Goal: Task Accomplishment & Management: Manage account settings

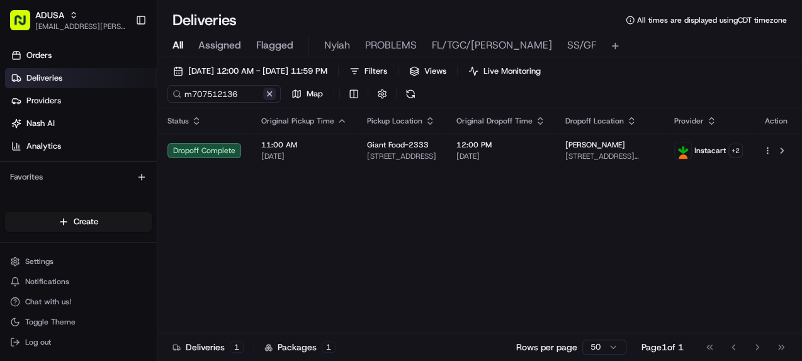
click at [269, 91] on button at bounding box center [269, 94] width 13 height 13
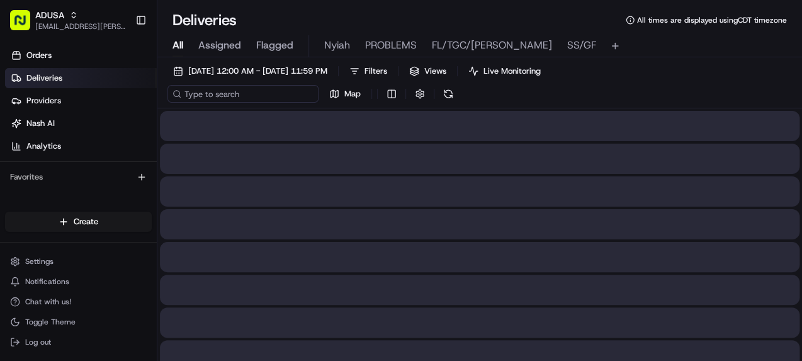
click at [224, 98] on input at bounding box center [243, 94] width 151 height 18
paste input "m709044048"
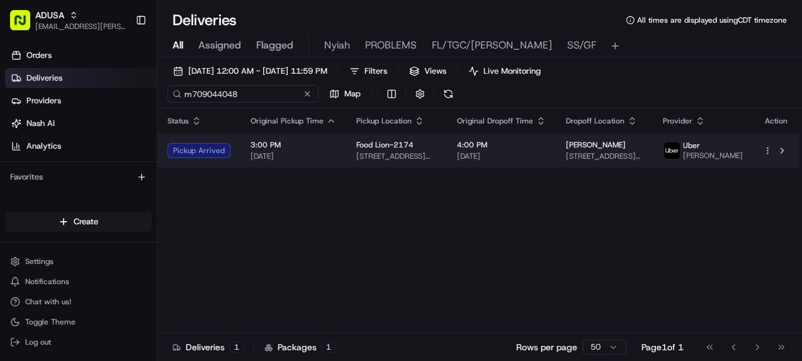
type input "m709044048"
click at [323, 144] on span "3:00 PM" at bounding box center [294, 145] width 86 height 10
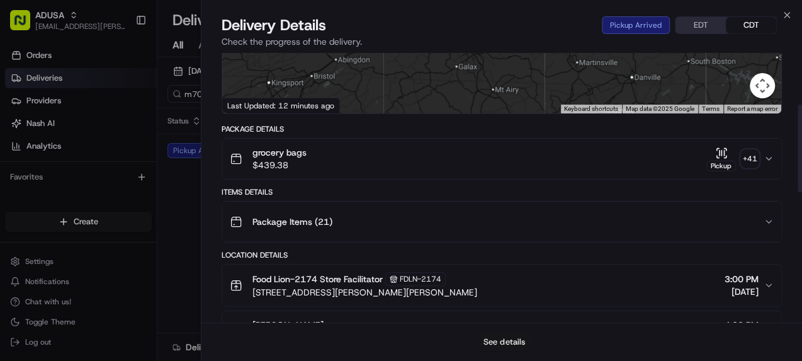
scroll to position [202, 0]
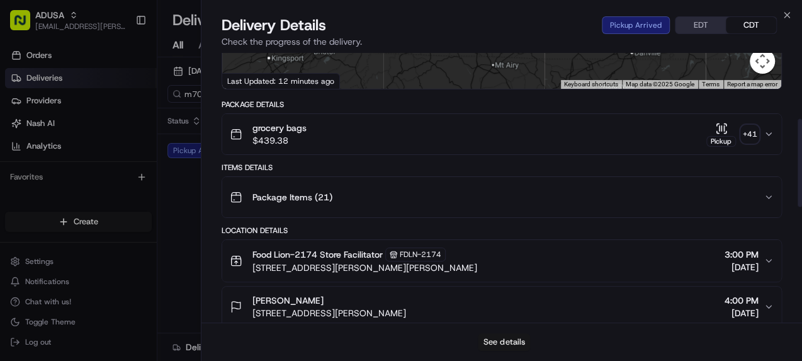
click at [501, 341] on button "See details" at bounding box center [504, 342] width 52 height 18
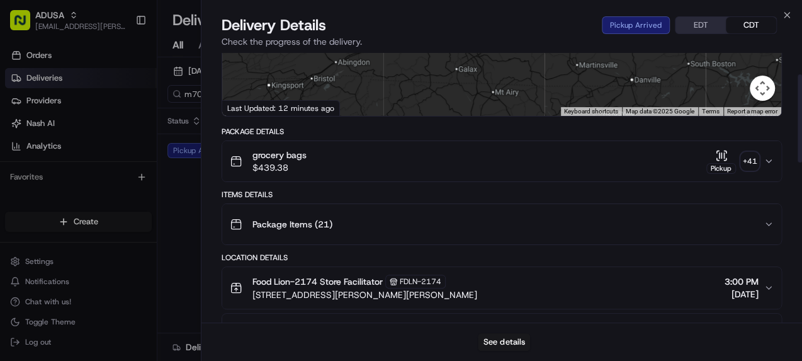
scroll to position [50, 0]
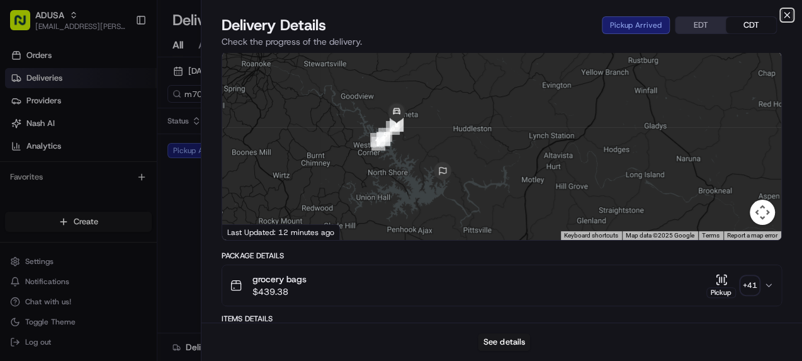
click at [786, 15] on icon "button" at bounding box center [787, 15] width 5 height 5
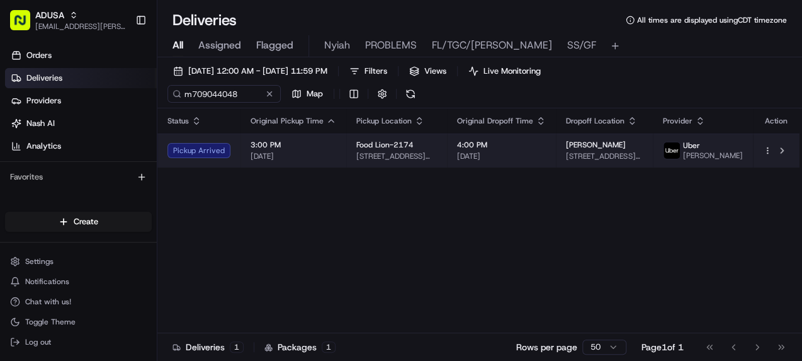
click at [767, 152] on html "ADUSA [EMAIL_ADDRESS][PERSON_NAME][DOMAIN_NAME] Toggle Sidebar Orders Deliverie…" at bounding box center [401, 180] width 802 height 361
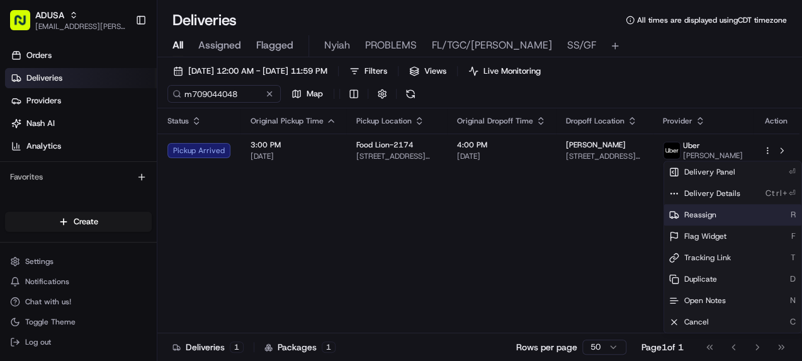
click at [710, 210] on span "Reassign" at bounding box center [701, 215] width 32 height 10
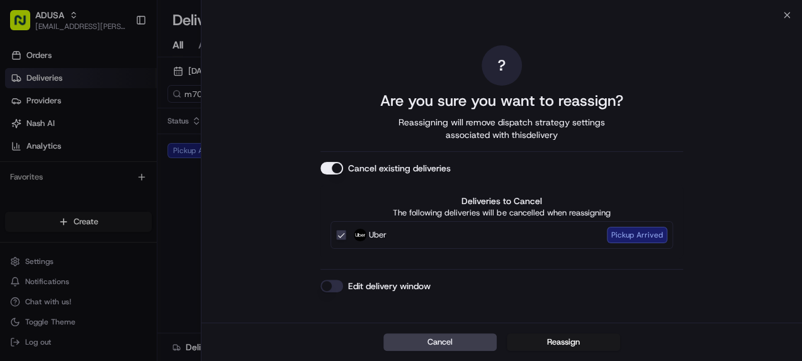
click at [332, 285] on button "Edit delivery window" at bounding box center [332, 286] width 23 height 13
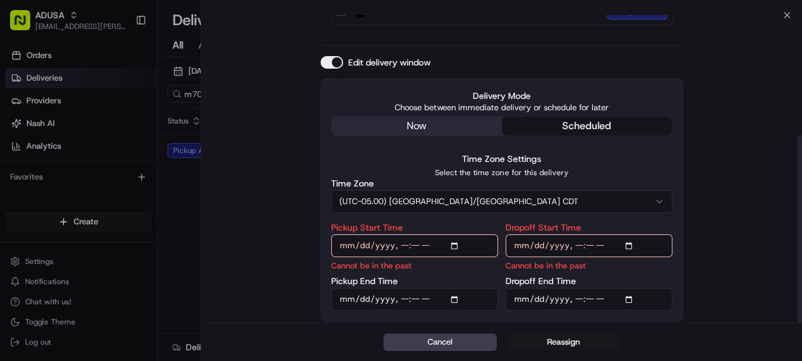
scroll to position [196, 0]
click at [454, 245] on input "Pickup Start Time" at bounding box center [414, 245] width 167 height 23
type input "[DATE]T17:00"
click at [632, 239] on input "Dropoff Start Time" at bounding box center [589, 245] width 167 height 23
type input "[DATE]T17:00"
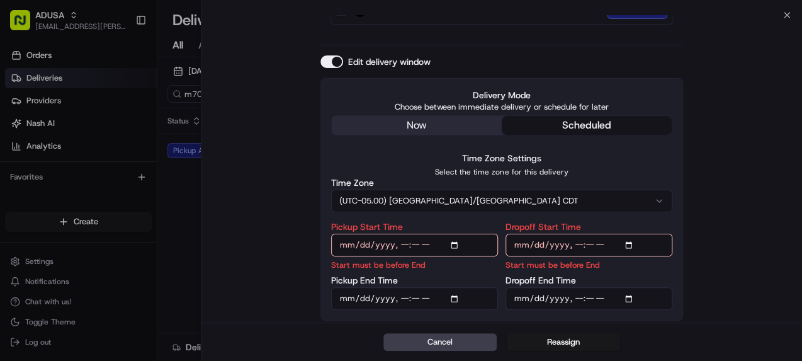
click at [458, 300] on input "Pickup End Time" at bounding box center [414, 298] width 167 height 23
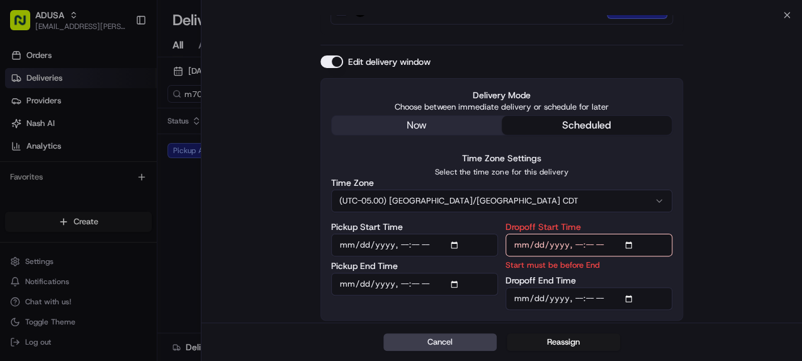
type input "[DATE]T17:30"
click at [632, 299] on input "Dropoff End Time" at bounding box center [589, 298] width 167 height 23
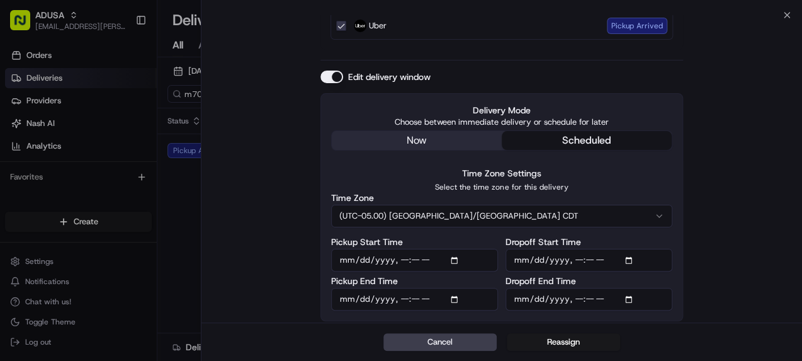
type input "[DATE]T18:00"
click at [690, 301] on div "? Are you sure you want to reassign? Reassigning will remove dispatch strategy …" at bounding box center [502, 79] width 601 height 490
click at [569, 338] on button "Reassign" at bounding box center [563, 342] width 113 height 18
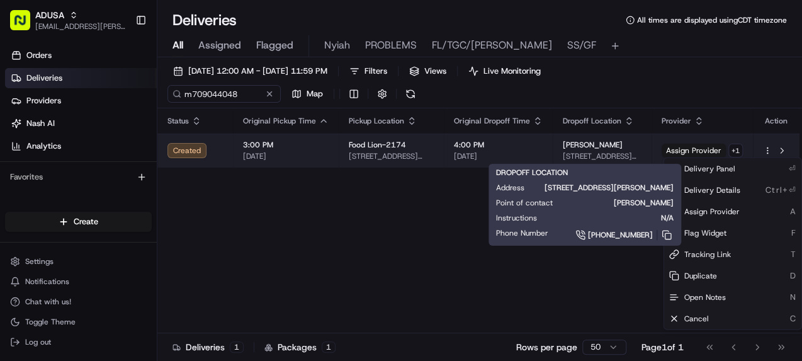
click at [553, 150] on td "[PERSON_NAME] [STREET_ADDRESS][PERSON_NAME]" at bounding box center [602, 151] width 99 height 34
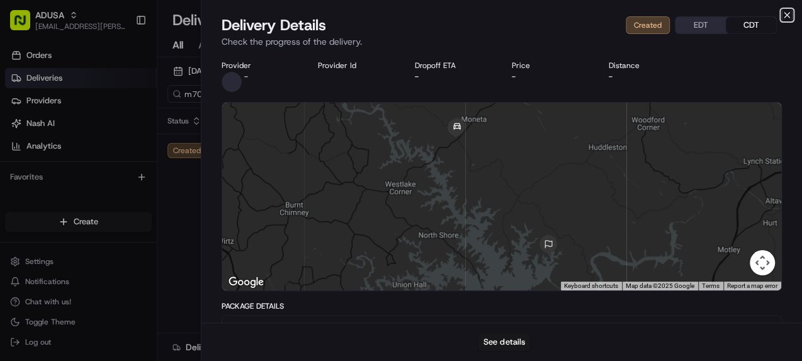
click at [790, 14] on icon "button" at bounding box center [787, 15] width 10 height 10
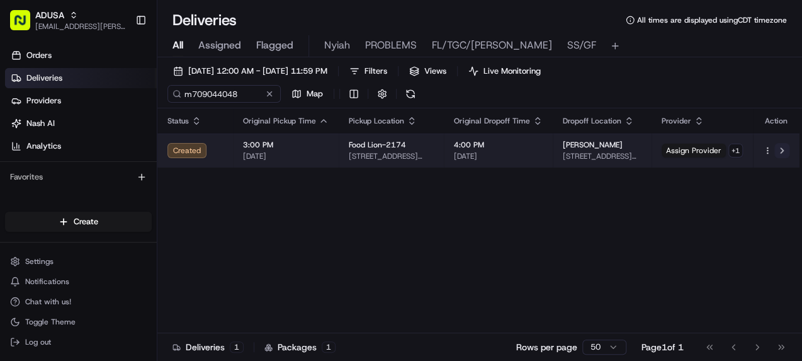
click at [780, 150] on button at bounding box center [782, 150] width 15 height 15
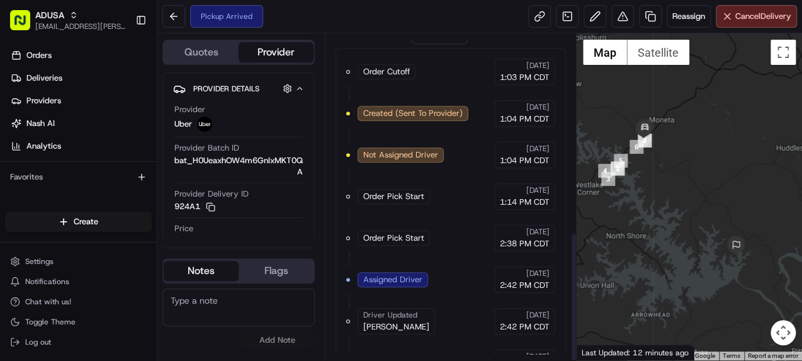
scroll to position [496, 0]
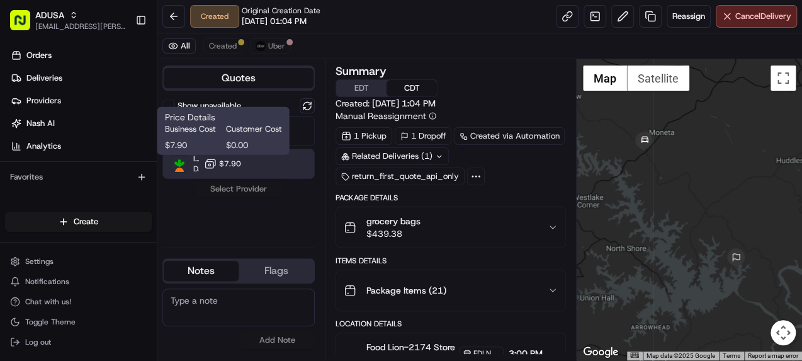
click at [217, 164] on button "$7.90" at bounding box center [222, 163] width 37 height 13
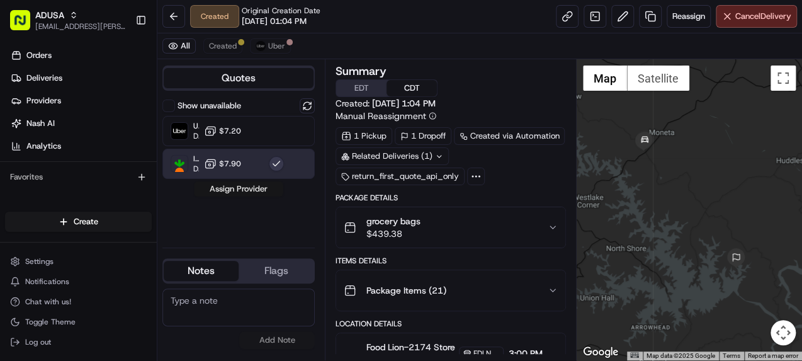
click at [220, 193] on button "Assign Provider" at bounding box center [238, 188] width 89 height 15
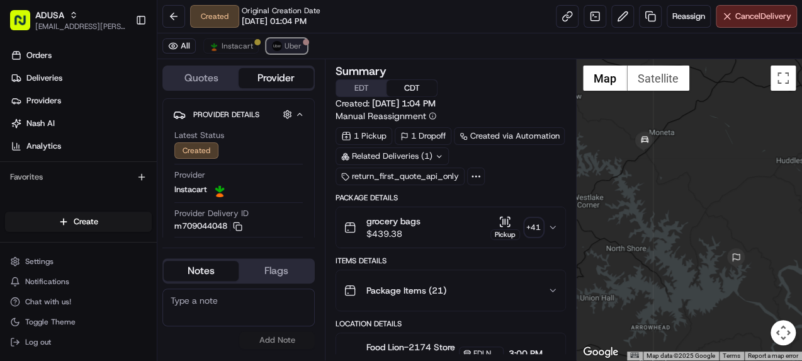
click at [285, 44] on span "Uber" at bounding box center [293, 46] width 17 height 10
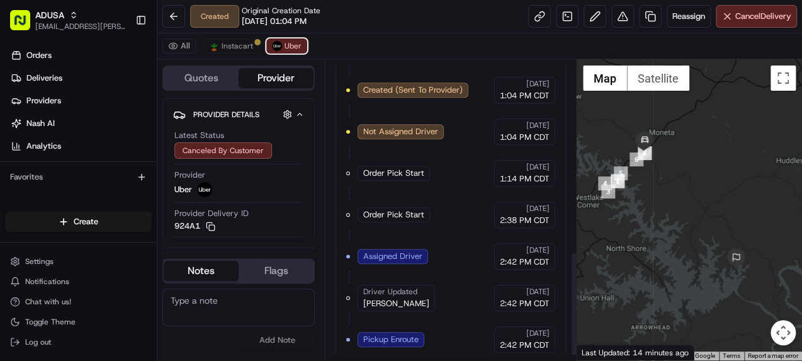
scroll to position [563, 0]
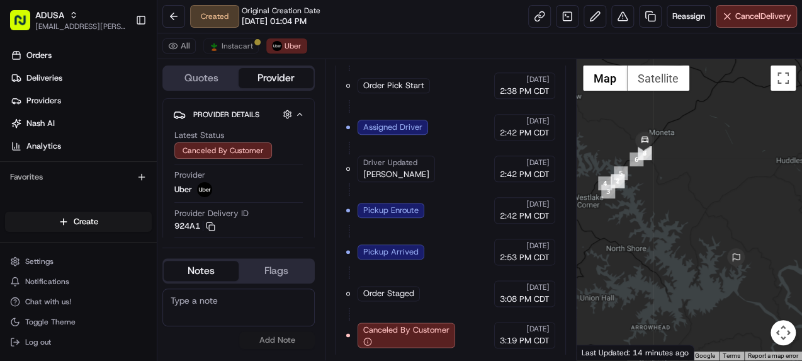
click at [220, 305] on textarea at bounding box center [238, 307] width 152 height 38
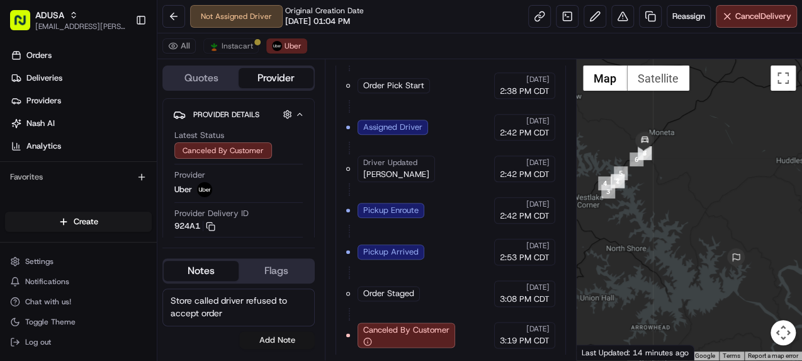
type textarea "Store called driver refused to accept order"
click at [266, 339] on button "Add Note" at bounding box center [277, 340] width 76 height 18
